Goal: Task Accomplishment & Management: Manage account settings

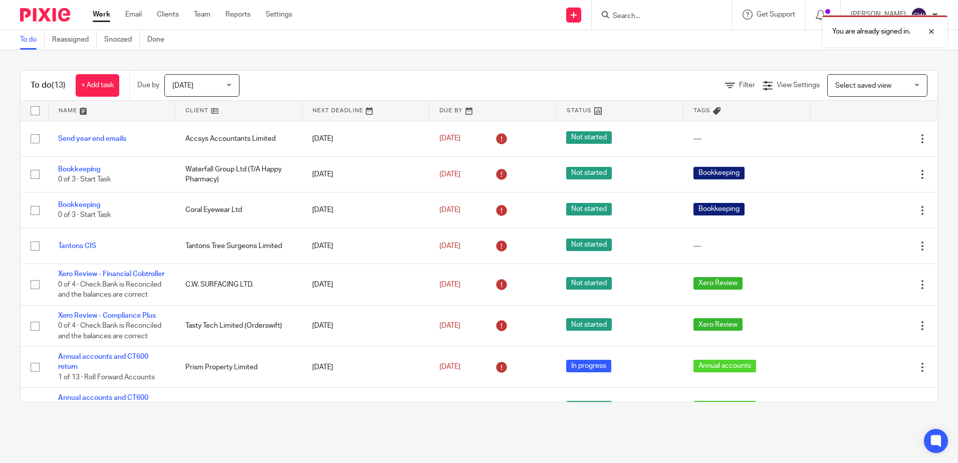
click at [627, 18] on div "You are already signed in." at bounding box center [713, 29] width 469 height 38
click at [931, 30] on div at bounding box center [924, 32] width 27 height 12
click at [616, 14] on input "Search" at bounding box center [657, 16] width 90 height 9
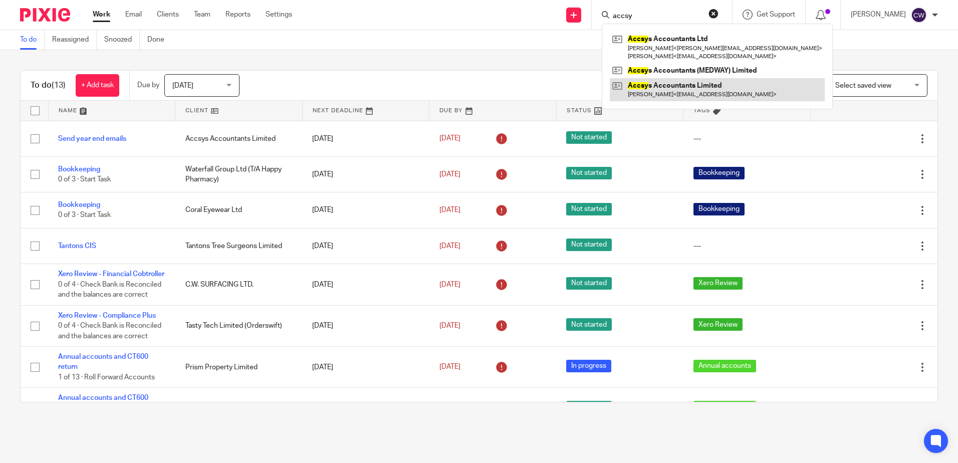
type input "accsy"
click at [670, 94] on link at bounding box center [717, 89] width 215 height 23
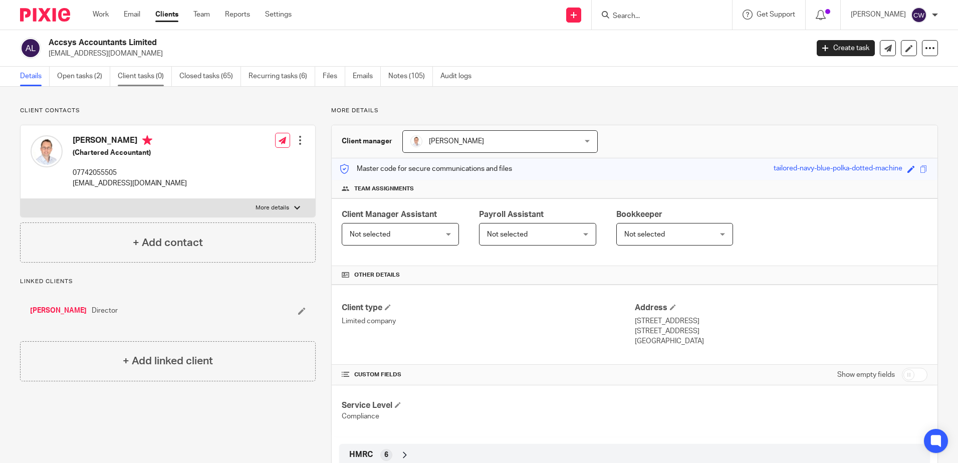
drag, startPoint x: 97, startPoint y: 76, endPoint x: 119, endPoint y: 79, distance: 22.3
click at [97, 76] on link "Open tasks (2)" at bounding box center [83, 77] width 53 height 20
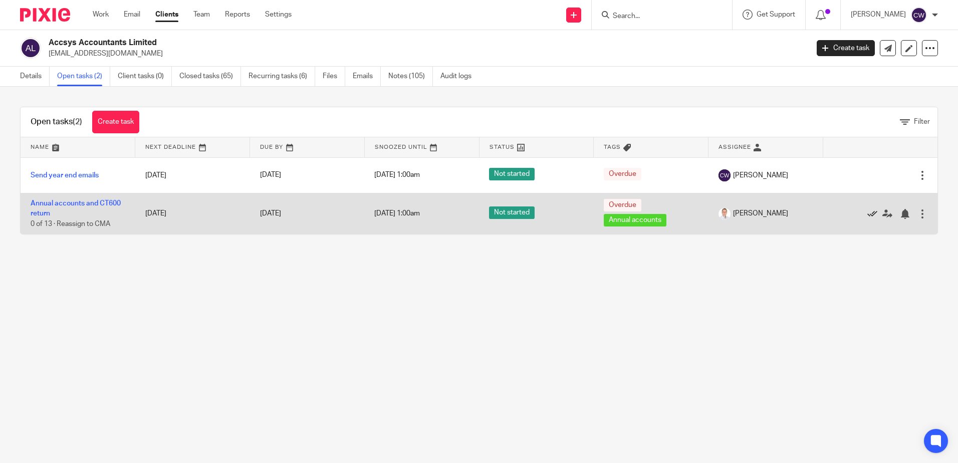
click at [868, 214] on icon at bounding box center [873, 214] width 10 height 10
